Goal: Communication & Community: Connect with others

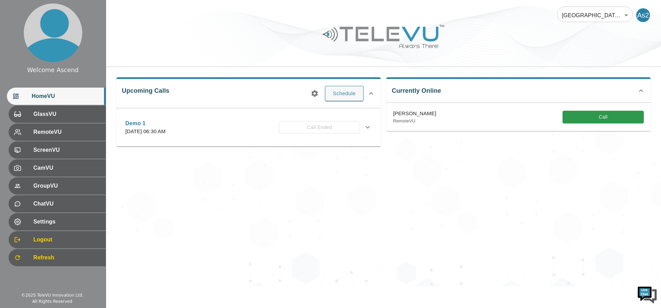
click at [543, 93] on div "Currently Online Farbod Abolhassani RemoteVU Call" at bounding box center [519, 104] width 265 height 54
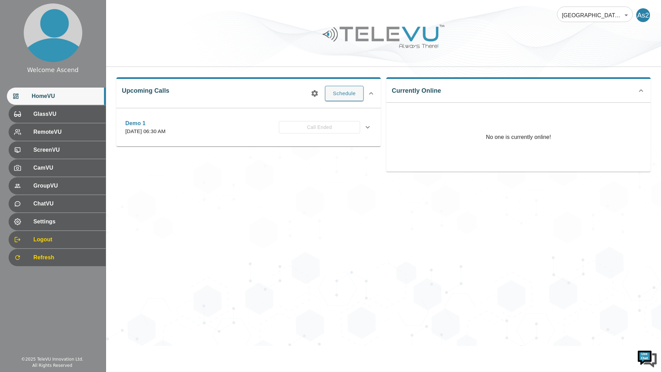
click at [525, 195] on div "[GEOGRAPHIC_DATA] At Home 181 ​ As2 Upcoming Calls Schedule Demo 1 [DATE] 06:30…" at bounding box center [383, 173] width 555 height 346
